Goal: Transaction & Acquisition: Purchase product/service

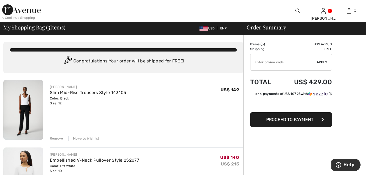
click at [58, 136] on div "Remove Move to Wishlist" at bounding box center [147, 138] width 194 height 6
click at [57, 138] on div "Remove" at bounding box center [56, 138] width 13 height 5
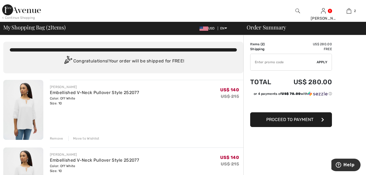
click at [57, 138] on div "Remove" at bounding box center [56, 138] width 13 height 5
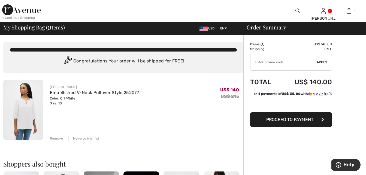
click at [289, 65] on input "TEXT" at bounding box center [284, 62] width 66 height 16
type input "EXTRA15"
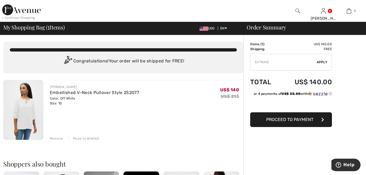
click at [321, 65] on div "✔ Apply Remove" at bounding box center [292, 62] width 82 height 17
click at [321, 64] on span "Apply" at bounding box center [322, 62] width 11 height 5
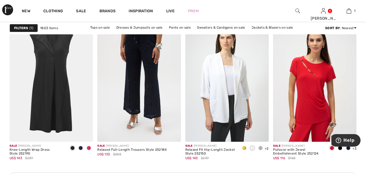
scroll to position [1749, 0]
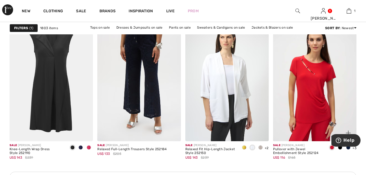
click at [281, 158] on span "US$ 116" at bounding box center [279, 158] width 12 height 4
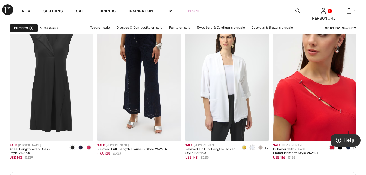
click at [330, 128] on img at bounding box center [315, 78] width 84 height 125
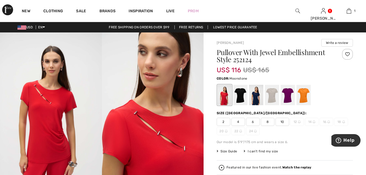
click at [272, 100] on div at bounding box center [272, 95] width 14 height 20
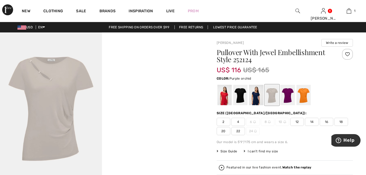
click at [286, 100] on div at bounding box center [288, 95] width 14 height 20
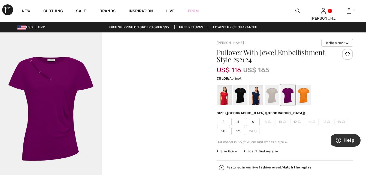
click at [311, 100] on div at bounding box center [304, 95] width 14 height 20
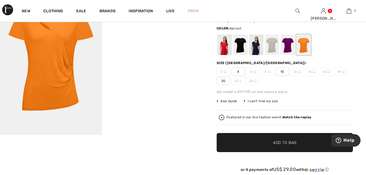
scroll to position [51, 0]
